Goal: Information Seeking & Learning: Understand process/instructions

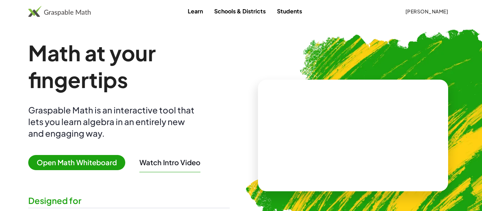
click at [442, 12] on span "[PERSON_NAME]" at bounding box center [426, 11] width 43 height 6
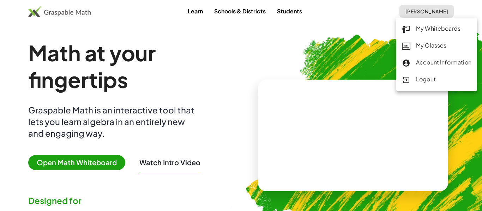
click at [443, 51] on link "My Classes" at bounding box center [436, 45] width 81 height 17
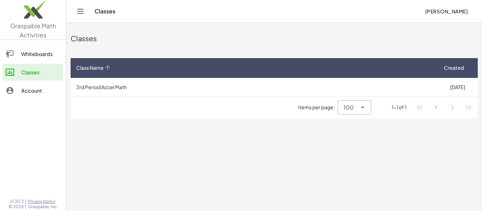
click at [434, 76] on th "Class Name" at bounding box center [254, 68] width 367 height 20
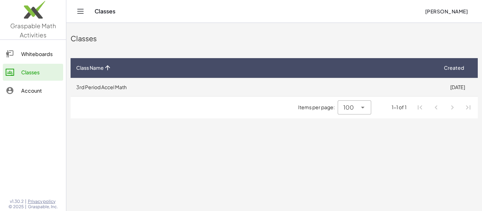
click at [432, 84] on td "3rd Period Accel Math" at bounding box center [254, 87] width 367 height 18
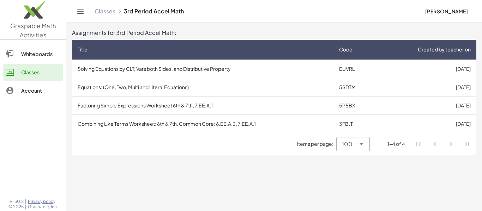
click at [449, 145] on li "Pagination Navigation" at bounding box center [451, 144] width 13 height 13
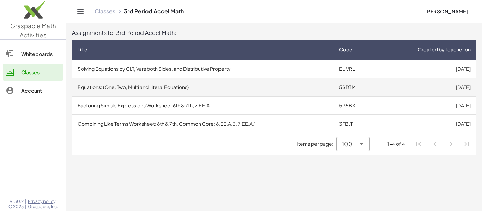
click at [342, 86] on td "5SDTM" at bounding box center [355, 87] width 44 height 18
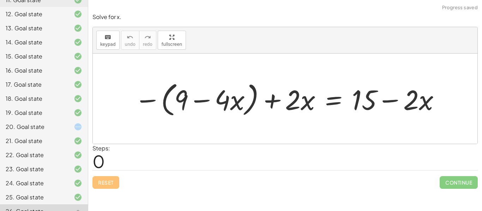
scroll to position [235, 0]
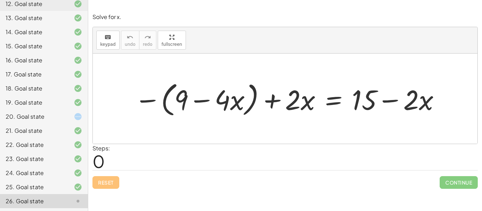
click at [35, 199] on div "26. Goal state" at bounding box center [34, 201] width 57 height 8
click at [55, 120] on div "20. Goal state" at bounding box center [34, 117] width 57 height 8
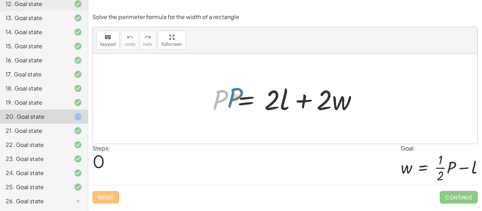
drag, startPoint x: 220, startPoint y: 103, endPoint x: 210, endPoint y: 102, distance: 10.3
click at [210, 102] on div at bounding box center [288, 99] width 158 height 36
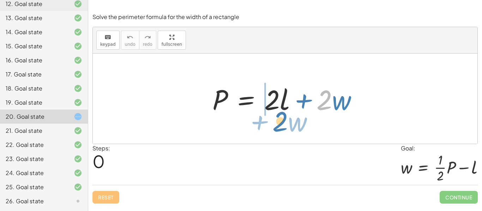
drag, startPoint x: 323, startPoint y: 109, endPoint x: 279, endPoint y: 130, distance: 49.2
click at [279, 130] on div "· 2 + · w P = + · 2 · l + · 2 · w" at bounding box center [285, 99] width 385 height 90
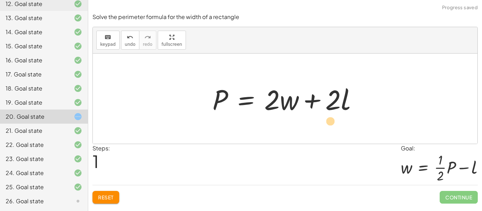
drag, startPoint x: 341, startPoint y: 100, endPoint x: 330, endPoint y: 116, distance: 19.9
click at [330, 116] on div at bounding box center [288, 99] width 158 height 36
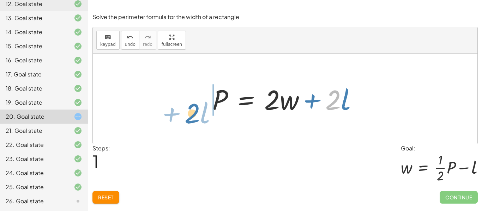
drag, startPoint x: 336, startPoint y: 99, endPoint x: 195, endPoint y: 113, distance: 141.4
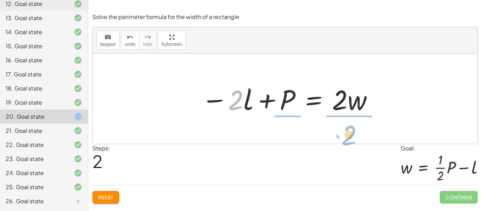
drag, startPoint x: 236, startPoint y: 105, endPoint x: 350, endPoint y: 138, distance: 117.9
click at [350, 138] on div "P = + · 2 · l + · 2 · w P = + · 2 · w + · 2 · l · 2 − · l P = · 2 · l · 2 · w −…" at bounding box center [285, 99] width 385 height 90
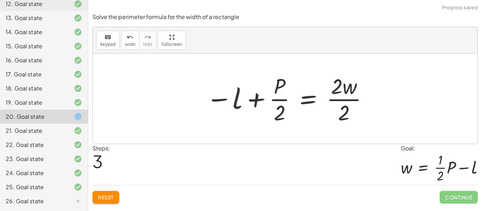
click at [235, 105] on div at bounding box center [288, 99] width 170 height 54
drag, startPoint x: 337, startPoint y: 86, endPoint x: 189, endPoint y: 94, distance: 147.7
drag, startPoint x: 334, startPoint y: 91, endPoint x: 207, endPoint y: 108, distance: 128.5
click at [207, 108] on div at bounding box center [288, 99] width 170 height 54
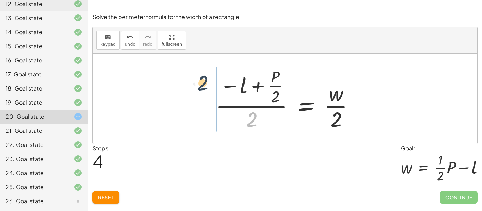
drag, startPoint x: 253, startPoint y: 119, endPoint x: 203, endPoint y: 81, distance: 62.7
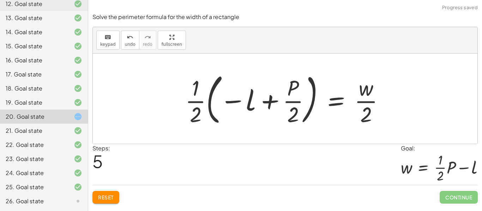
click at [106, 199] on span "Reset" at bounding box center [106, 197] width 16 height 6
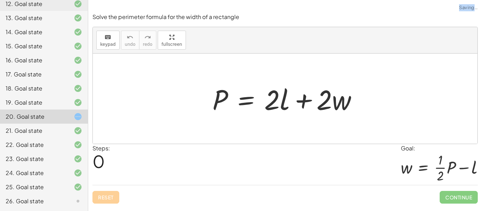
click at [106, 199] on div "Reset Continue" at bounding box center [284, 194] width 385 height 19
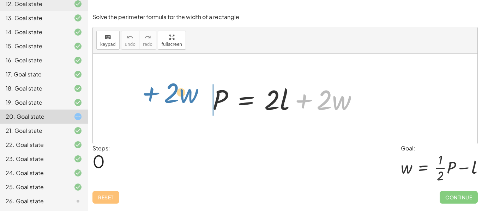
drag, startPoint x: 305, startPoint y: 102, endPoint x: 153, endPoint y: 95, distance: 152.2
click at [153, 95] on div "+ · 2 · w P = + · 2 · l + · 2 · w" at bounding box center [285, 99] width 385 height 90
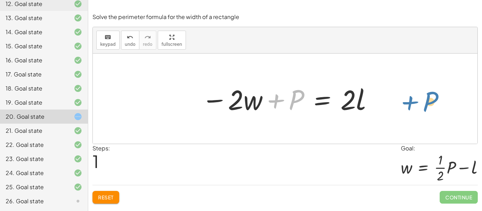
drag, startPoint x: 294, startPoint y: 102, endPoint x: 429, endPoint y: 104, distance: 135.1
drag, startPoint x: 278, startPoint y: 101, endPoint x: 379, endPoint y: 100, distance: 100.6
click at [379, 100] on div "P = + · 2 · l + · 2 · w + P P = · 2 · l · 2 · w − +" at bounding box center [285, 99] width 188 height 40
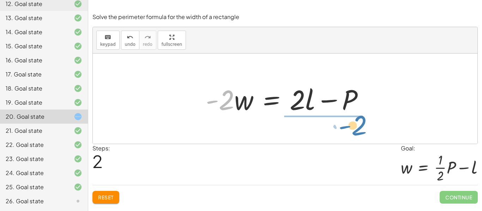
drag, startPoint x: 228, startPoint y: 102, endPoint x: 359, endPoint y: 127, distance: 134.4
click at [359, 127] on div "P = + · 2 · l + · 2 · w − · 2 · w + P = · 2 · l · - 2 P = · 2 · l · 2 · w - + −" at bounding box center [285, 99] width 385 height 90
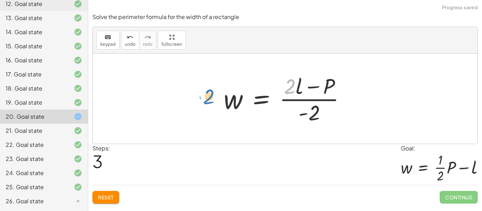
drag, startPoint x: 291, startPoint y: 85, endPoint x: 210, endPoint y: 95, distance: 82.1
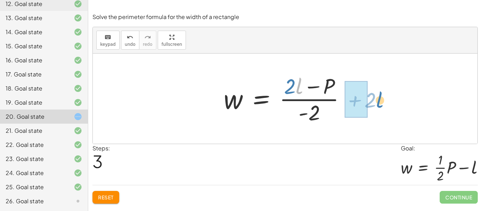
drag, startPoint x: 300, startPoint y: 88, endPoint x: 382, endPoint y: 102, distance: 83.3
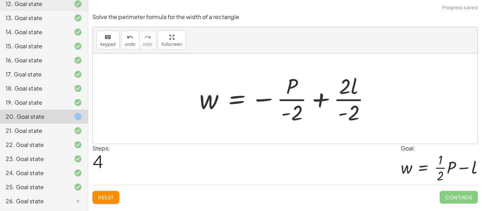
click at [101, 201] on button "Reset" at bounding box center [105, 197] width 27 height 13
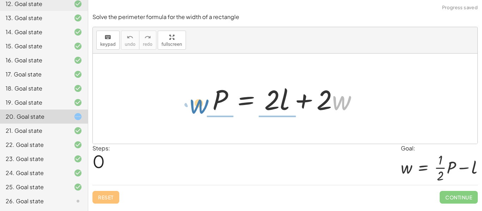
drag, startPoint x: 348, startPoint y: 104, endPoint x: 203, endPoint y: 106, distance: 145.0
click at [203, 106] on div "· w + · 2 P = + · 2 · l + · 2 · w" at bounding box center [285, 99] width 167 height 40
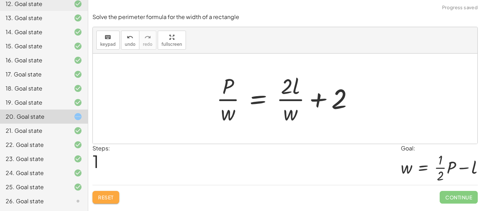
click at [105, 198] on span "Reset" at bounding box center [106, 197] width 16 height 6
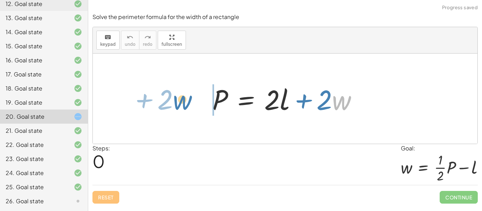
drag, startPoint x: 344, startPoint y: 101, endPoint x: 187, endPoint y: 99, distance: 156.6
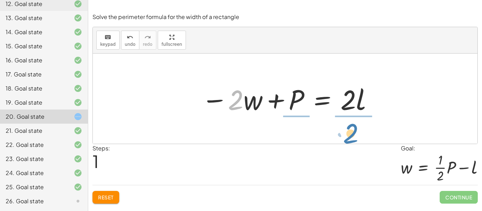
drag, startPoint x: 232, startPoint y: 107, endPoint x: 347, endPoint y: 140, distance: 119.7
click at [347, 140] on div "P = + · 2 · l + · 2 · w · 2 − · w P = · 2 · l · 2 · w − +" at bounding box center [285, 99] width 385 height 90
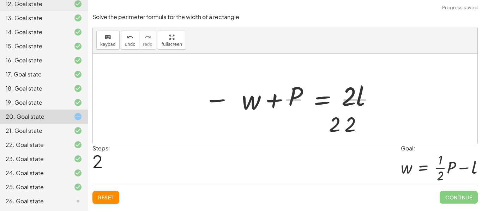
click at [347, 140] on div at bounding box center [285, 99] width 385 height 90
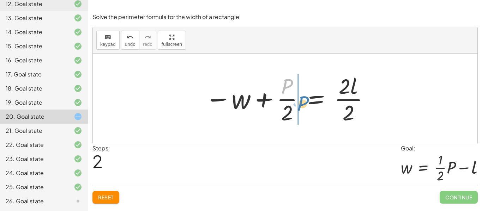
drag, startPoint x: 287, startPoint y: 86, endPoint x: 303, endPoint y: 104, distance: 23.5
click at [303, 104] on div at bounding box center [287, 99] width 172 height 54
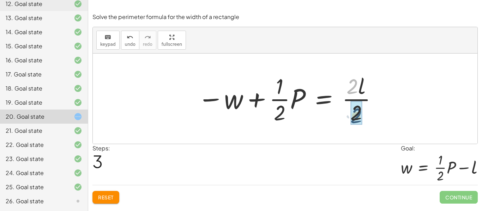
drag, startPoint x: 352, startPoint y: 81, endPoint x: 356, endPoint y: 111, distance: 29.9
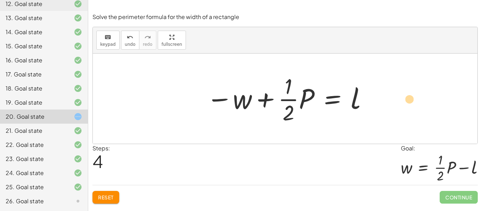
drag, startPoint x: 265, startPoint y: 103, endPoint x: 386, endPoint y: 104, distance: 120.7
click at [386, 104] on div "P = + · 2 · l + · 2 · w − · 2 · w + P = · 2 · l − w + · P · 2 = · 2 · l · 2 − w…" at bounding box center [285, 99] width 385 height 90
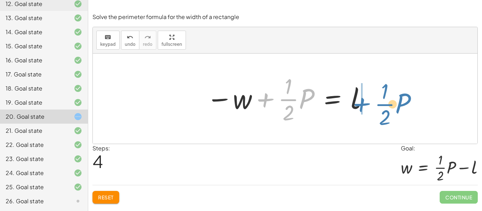
drag, startPoint x: 267, startPoint y: 99, endPoint x: 364, endPoint y: 103, distance: 97.1
click at [364, 103] on div at bounding box center [287, 99] width 169 height 54
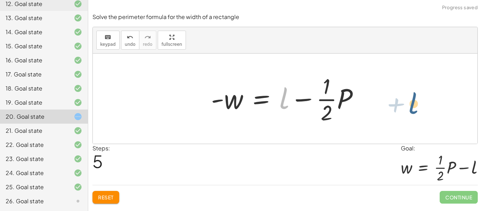
drag, startPoint x: 283, startPoint y: 94, endPoint x: 413, endPoint y: 99, distance: 129.9
click at [413, 99] on div "P = + · 2 · l + · 2 · w − · 2 · w + P = · 2 · l − w + · P · 2 = · 2 · l · 2 − w…" at bounding box center [285, 99] width 385 height 90
drag, startPoint x: 284, startPoint y: 108, endPoint x: 383, endPoint y: 101, distance: 99.4
click at [383, 101] on div "P = + · 2 · l + · 2 · w − · 2 · w + P = · 2 · l − w + · P · 2 = · 2 · l · 2 − w…" at bounding box center [285, 99] width 385 height 90
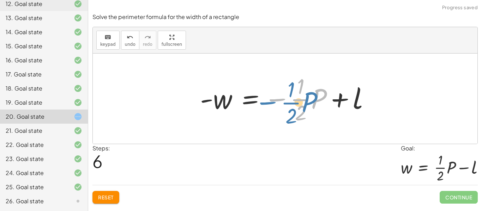
drag, startPoint x: 283, startPoint y: 98, endPoint x: 276, endPoint y: 101, distance: 7.9
click at [276, 101] on div at bounding box center [288, 99] width 182 height 54
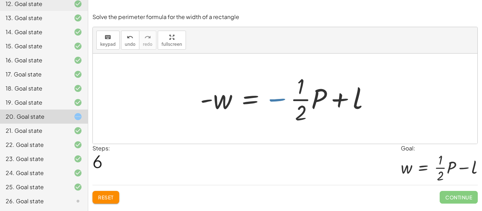
click at [281, 102] on div at bounding box center [288, 99] width 182 height 54
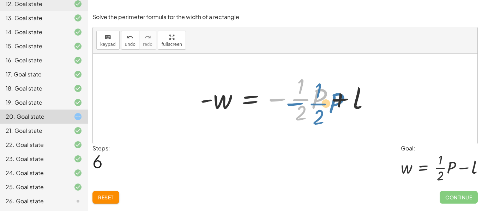
drag, startPoint x: 278, startPoint y: 99, endPoint x: 303, endPoint y: 103, distance: 26.2
click at [303, 103] on div at bounding box center [288, 99] width 182 height 54
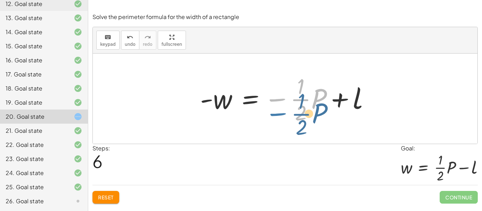
drag, startPoint x: 280, startPoint y: 101, endPoint x: 283, endPoint y: 108, distance: 7.3
click at [283, 108] on div at bounding box center [288, 99] width 182 height 54
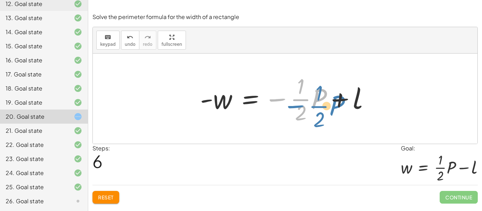
drag, startPoint x: 278, startPoint y: 101, endPoint x: 308, endPoint y: 107, distance: 30.5
click at [308, 107] on div at bounding box center [288, 99] width 182 height 54
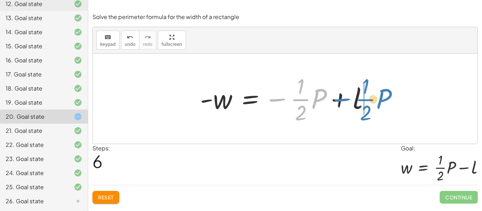
drag, startPoint x: 280, startPoint y: 100, endPoint x: 345, endPoint y: 100, distance: 64.9
click at [345, 100] on div at bounding box center [288, 99] width 182 height 54
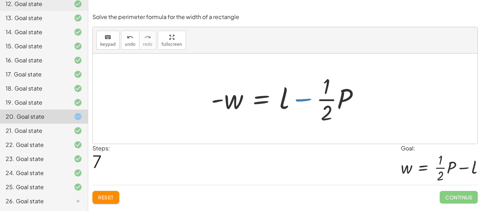
click at [302, 102] on div at bounding box center [287, 99] width 161 height 54
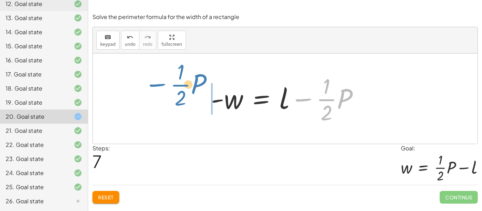
drag, startPoint x: 302, startPoint y: 102, endPoint x: 155, endPoint y: 87, distance: 147.1
click at [155, 87] on div "P = + · 2 · l + · 2 · w − · 2 · w + P = · 2 · l − w + · P · 2 = · 2 · l · 2 − w…" at bounding box center [285, 99] width 385 height 90
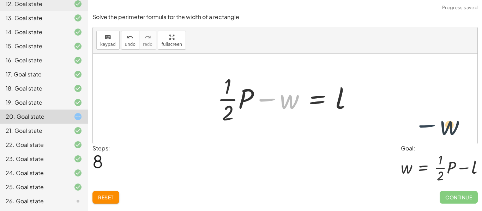
drag, startPoint x: 267, startPoint y: 101, endPoint x: 430, endPoint y: 127, distance: 164.8
click at [430, 127] on div "P = + · 2 · l + · 2 · w − · 2 · w + P = · 2 · l − w + · P · 2 = · 2 · l · 2 − w…" at bounding box center [285, 99] width 385 height 90
drag, startPoint x: 270, startPoint y: 99, endPoint x: 389, endPoint y: 101, distance: 119.3
click at [389, 101] on div "P = + · 2 · l + · 2 · w − · 2 · w + P = · 2 · l − w + · P · 2 = · 2 · l · 2 − w…" at bounding box center [285, 99] width 385 height 90
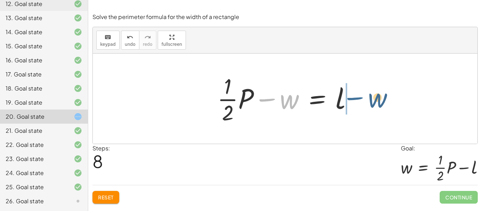
drag, startPoint x: 271, startPoint y: 100, endPoint x: 360, endPoint y: 98, distance: 89.3
click at [360, 98] on div at bounding box center [288, 99] width 148 height 54
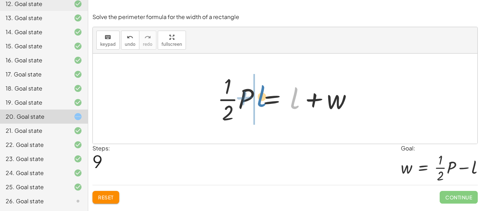
drag, startPoint x: 292, startPoint y: 103, endPoint x: 257, endPoint y: 101, distance: 35.0
click at [257, 101] on div at bounding box center [288, 99] width 148 height 54
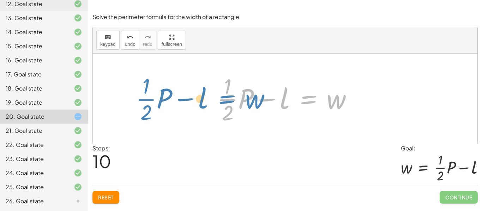
drag, startPoint x: 312, startPoint y: 100, endPoint x: 228, endPoint y: 100, distance: 83.6
click at [228, 100] on div at bounding box center [288, 99] width 148 height 54
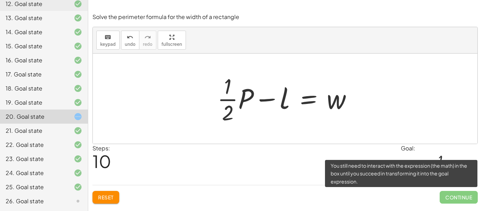
click at [456, 194] on span "Continue" at bounding box center [459, 197] width 38 height 13
click at [459, 200] on span "Continue" at bounding box center [459, 197] width 38 height 13
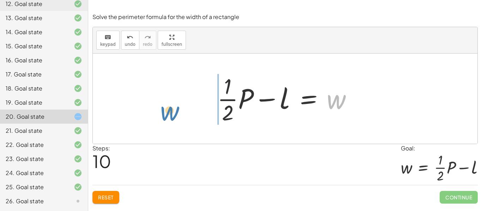
drag, startPoint x: 332, startPoint y: 104, endPoint x: 167, endPoint y: 116, distance: 165.5
click at [167, 116] on div "P = + · 2 · l + · 2 · w − · 2 · w + P = · 2 · l − w + · P · 2 = · 2 · l · 2 − w…" at bounding box center [285, 99] width 385 height 90
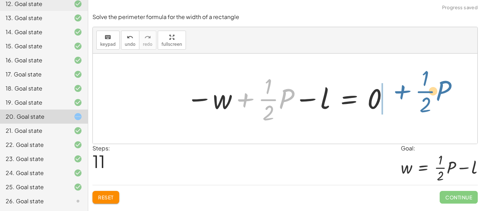
drag, startPoint x: 247, startPoint y: 99, endPoint x: 404, endPoint y: 91, distance: 157.2
click at [404, 91] on div "P = + · 2 · l + · 2 · w − · 2 · w + P = · 2 · l − w + · P · 2 = · 2 · l · 2 − w…" at bounding box center [285, 99] width 385 height 90
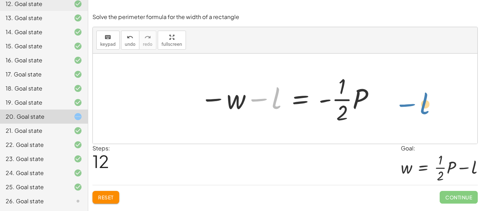
drag, startPoint x: 261, startPoint y: 100, endPoint x: 409, endPoint y: 105, distance: 147.9
click at [409, 105] on div "P = + · 2 · l + · 2 · w − · 2 · w + P = · 2 · l − w + · P · 2 = · 2 · l · 2 − w…" at bounding box center [285, 99] width 385 height 90
drag, startPoint x: 260, startPoint y: 99, endPoint x: 391, endPoint y: 89, distance: 132.0
click at [391, 89] on div "P = + · 2 · l + · 2 · w − · 2 · w + P = · 2 · l − w + · P · 2 = · 2 · l · 2 − w…" at bounding box center [285, 99] width 385 height 90
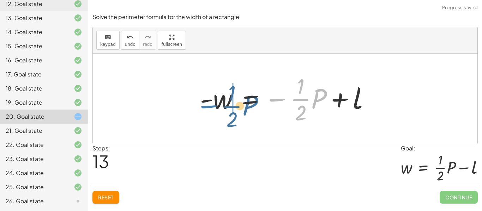
drag, startPoint x: 276, startPoint y: 102, endPoint x: 207, endPoint y: 105, distance: 68.9
click at [207, 105] on div at bounding box center [288, 99] width 182 height 54
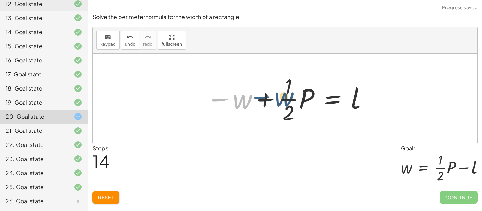
drag, startPoint x: 220, startPoint y: 100, endPoint x: 262, endPoint y: 98, distance: 42.0
click at [262, 98] on div at bounding box center [287, 99] width 169 height 54
